Goal: Transaction & Acquisition: Subscribe to service/newsletter

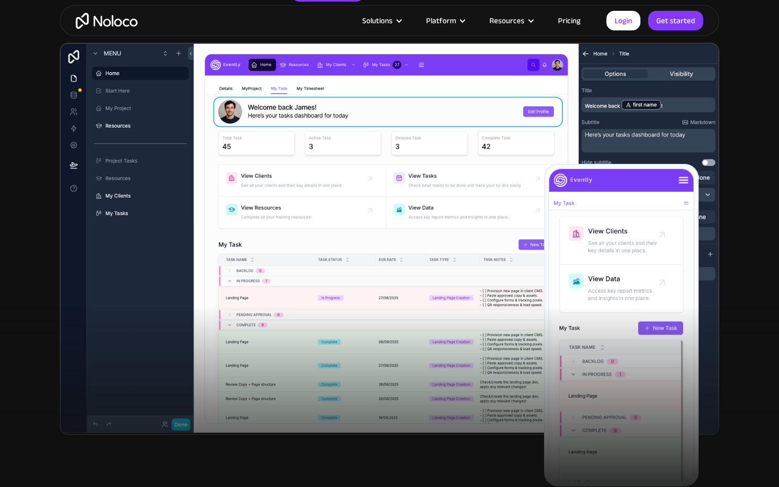
scroll to position [313, 0]
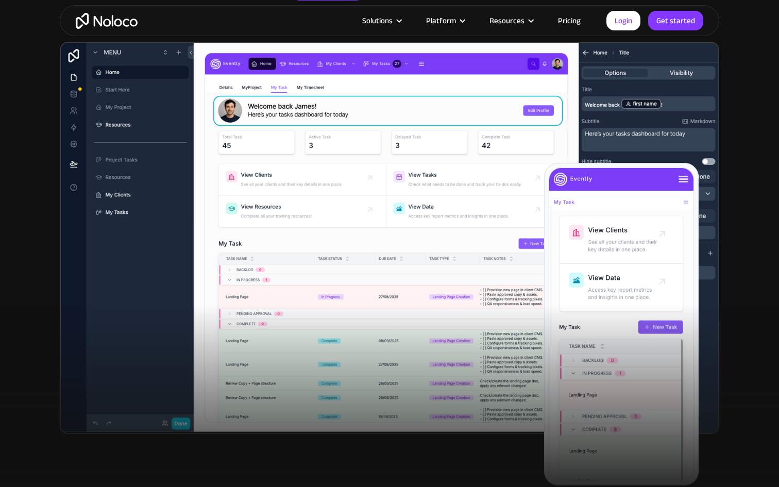
click at [573, 20] on link "Pricing" at bounding box center [569, 20] width 48 height 13
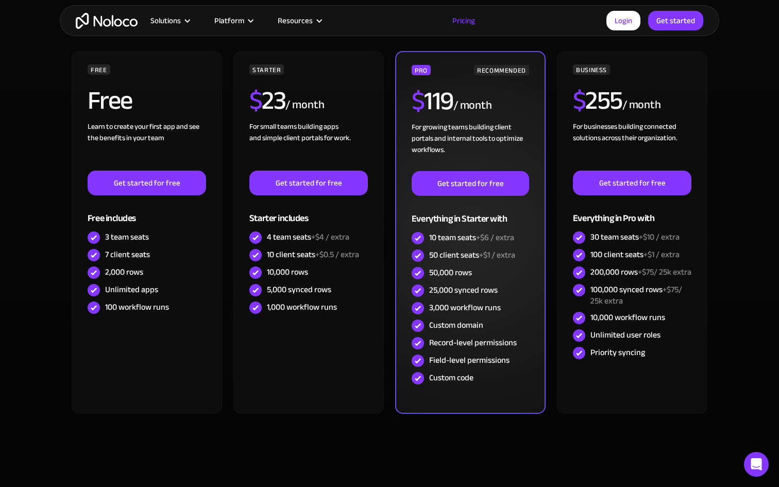
scroll to position [243, 0]
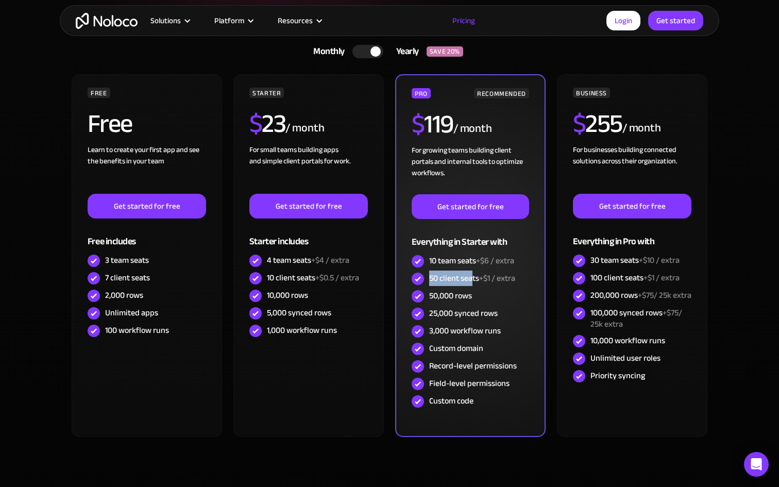
drag, startPoint x: 429, startPoint y: 278, endPoint x: 473, endPoint y: 280, distance: 43.8
click at [473, 280] on div "50 client seats +$1 / extra" at bounding box center [472, 278] width 86 height 11
drag, startPoint x: 485, startPoint y: 280, endPoint x: 495, endPoint y: 280, distance: 9.8
click at [495, 280] on span "+$1 / extra" at bounding box center [497, 277] width 36 height 15
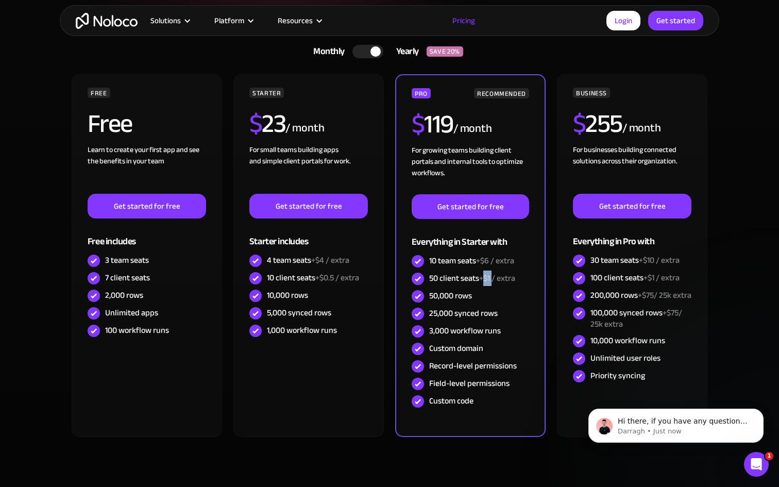
scroll to position [0, 0]
